Goal: Navigation & Orientation: Find specific page/section

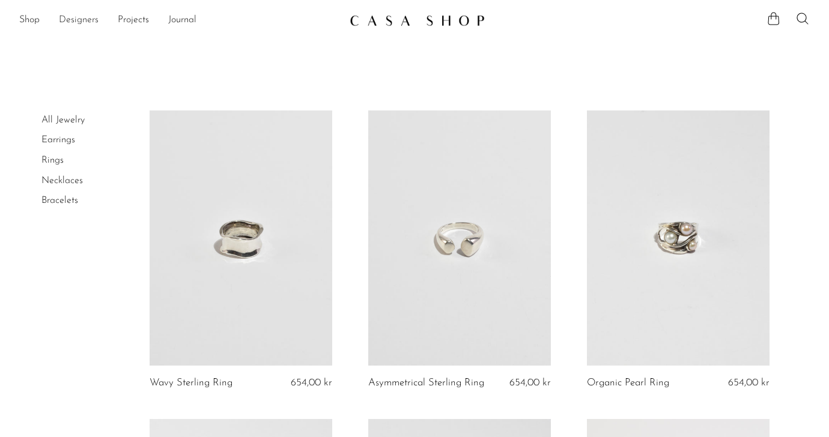
click at [95, 17] on link "Designers" at bounding box center [79, 21] width 40 height 16
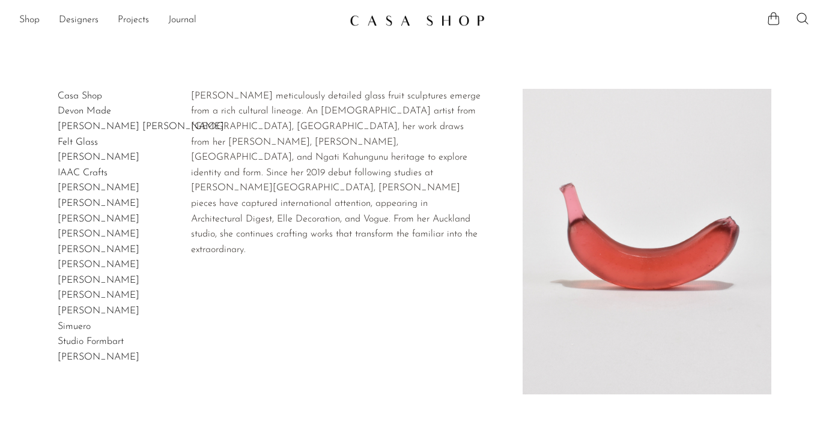
click at [85, 112] on link "Devon Made" at bounding box center [84, 111] width 53 height 10
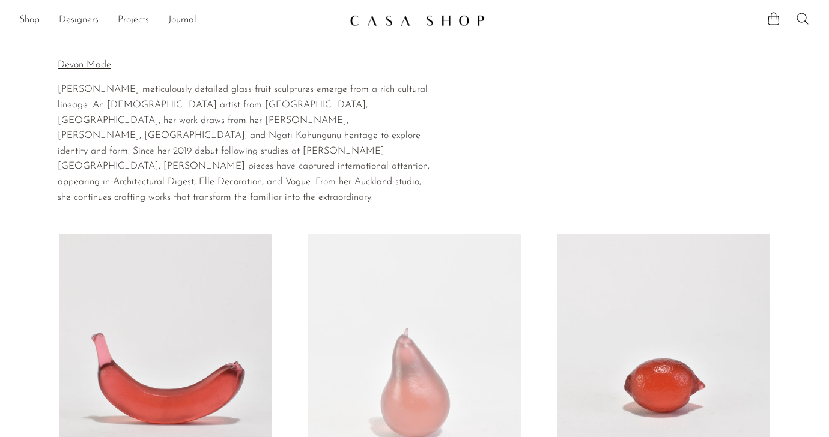
click at [77, 19] on link "Designers" at bounding box center [79, 21] width 40 height 16
